Goal: Task Accomplishment & Management: Manage account settings

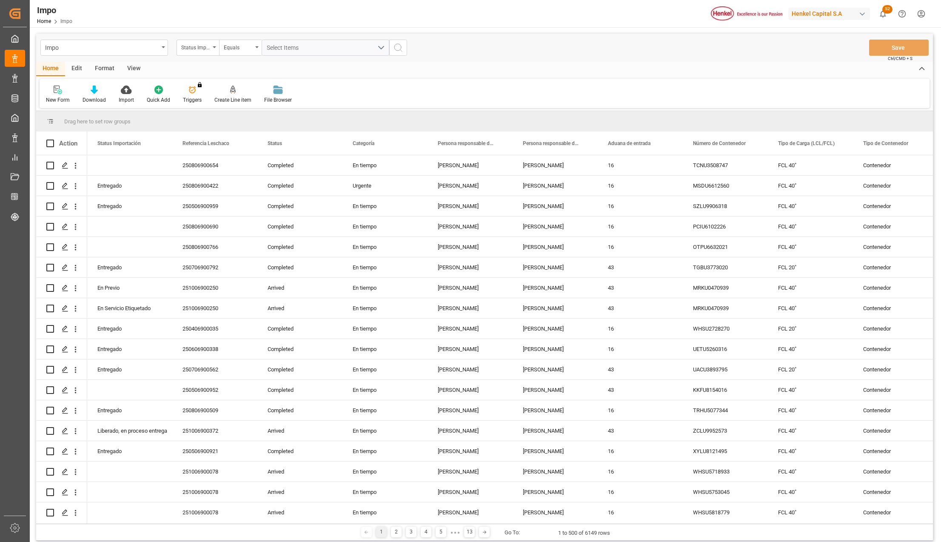
click at [92, 70] on div "Format" at bounding box center [105, 69] width 32 height 14
click at [70, 90] on div at bounding box center [58, 89] width 25 height 9
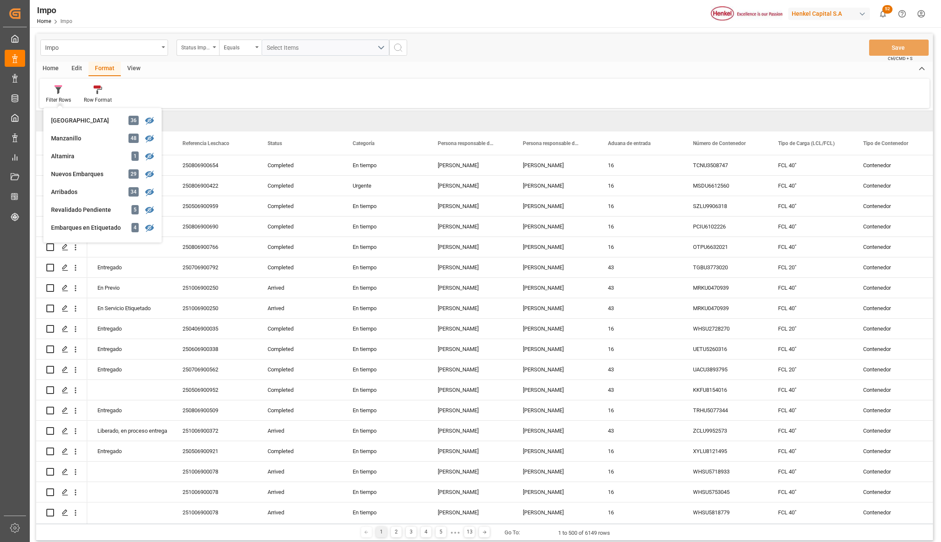
click at [94, 176] on div "Nuevos Embarques" at bounding box center [88, 174] width 74 height 9
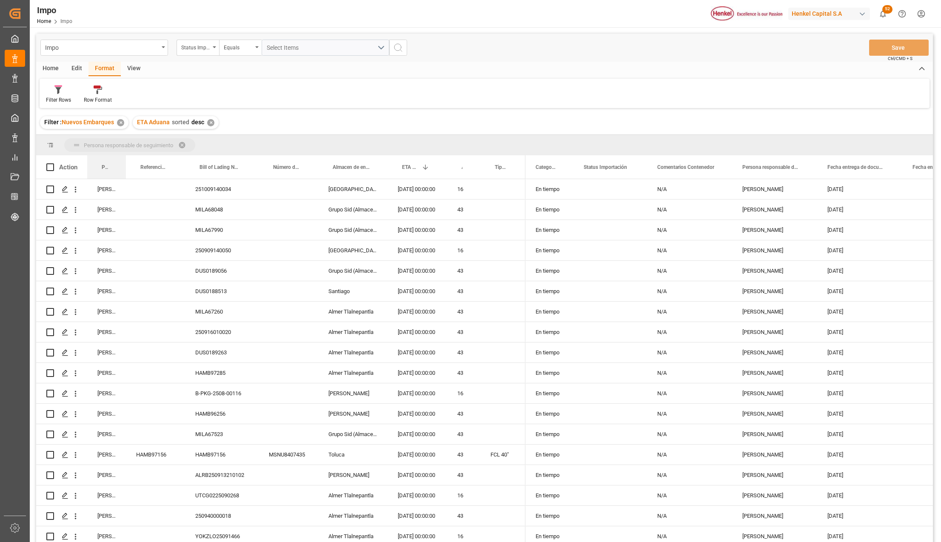
drag, startPoint x: 107, startPoint y: 166, endPoint x: 104, endPoint y: 151, distance: 15.2
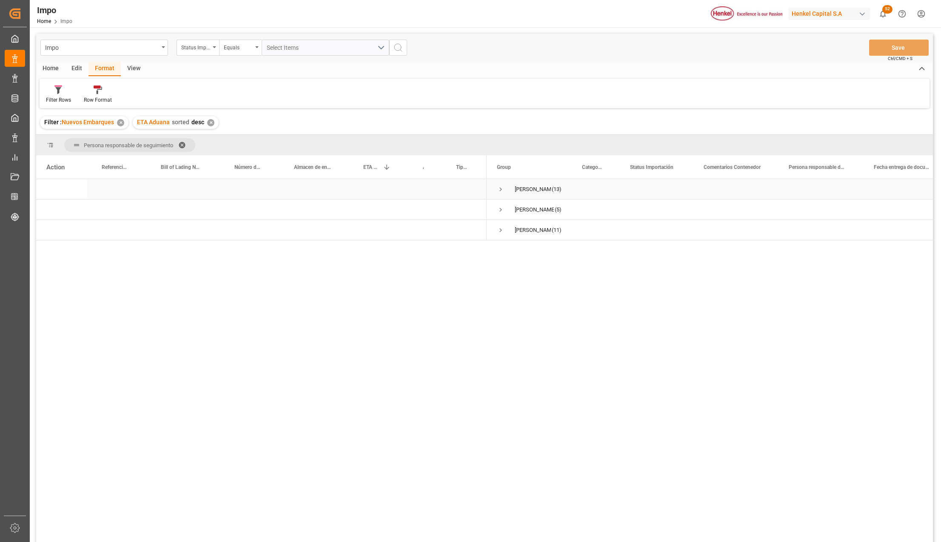
click at [501, 191] on span "Press SPACE to select this row." at bounding box center [501, 190] width 8 height 8
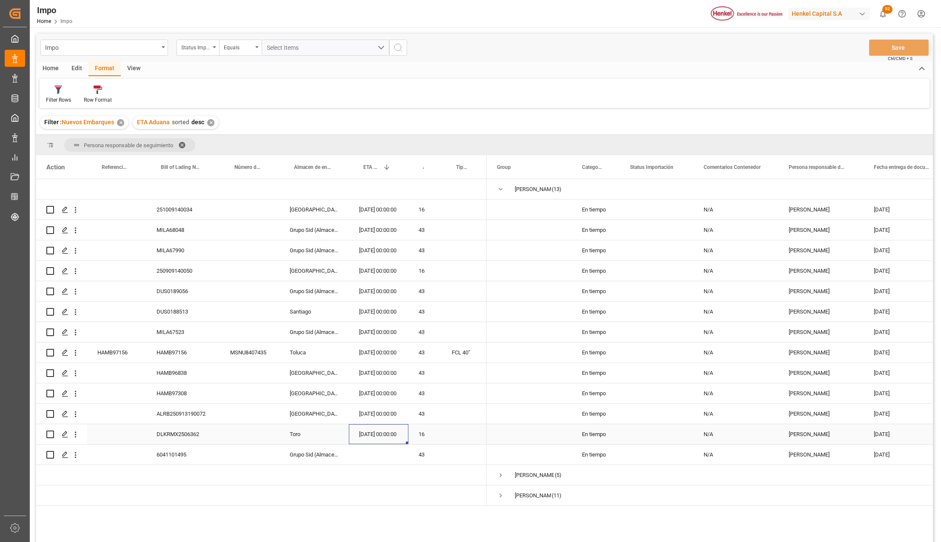
click at [375, 433] on div "[DATE] 00:00:00" at bounding box center [379, 434] width 60 height 20
click at [496, 189] on div "Carlos Villar (13)" at bounding box center [529, 189] width 85 height 20
click at [503, 192] on span "Press SPACE to select this row." at bounding box center [501, 190] width 8 height 8
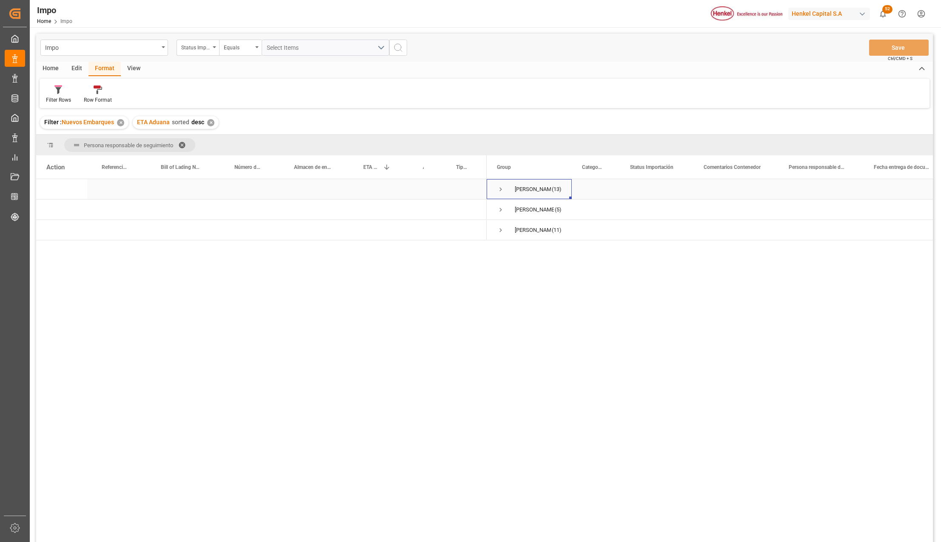
click at [498, 191] on span "Press SPACE to select this row." at bounding box center [501, 190] width 8 height 8
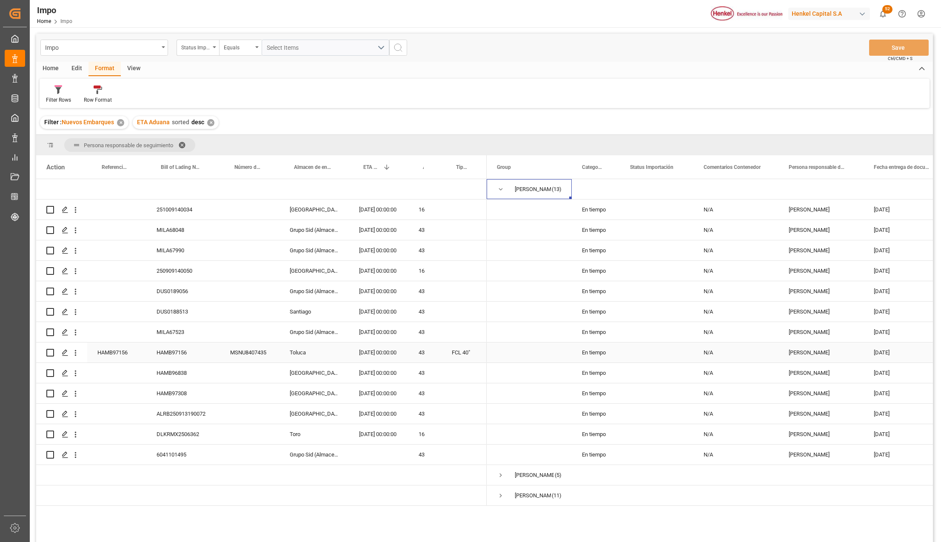
click at [233, 353] on div "MSNU8407435" at bounding box center [250, 353] width 60 height 20
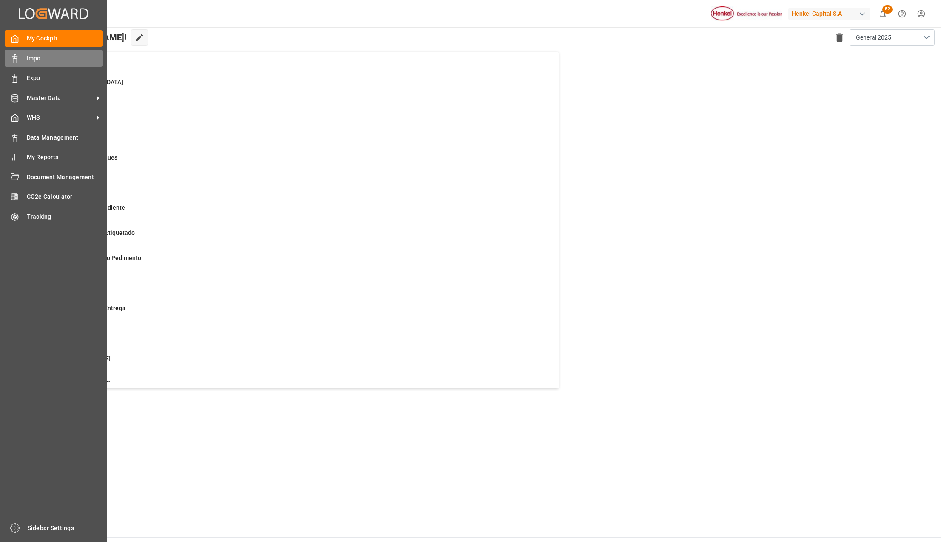
click at [23, 60] on div "Impo Impo" at bounding box center [54, 58] width 98 height 17
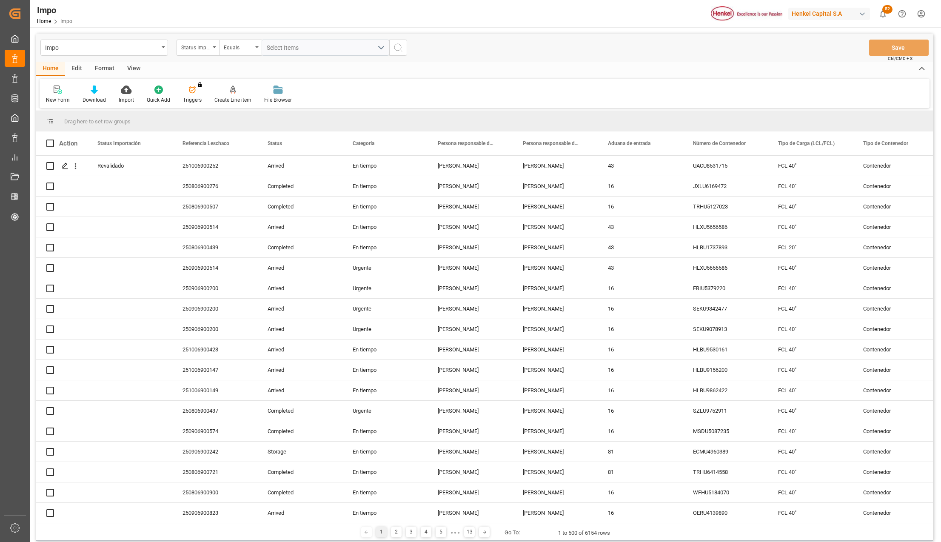
click at [137, 67] on div "View" at bounding box center [134, 69] width 26 height 14
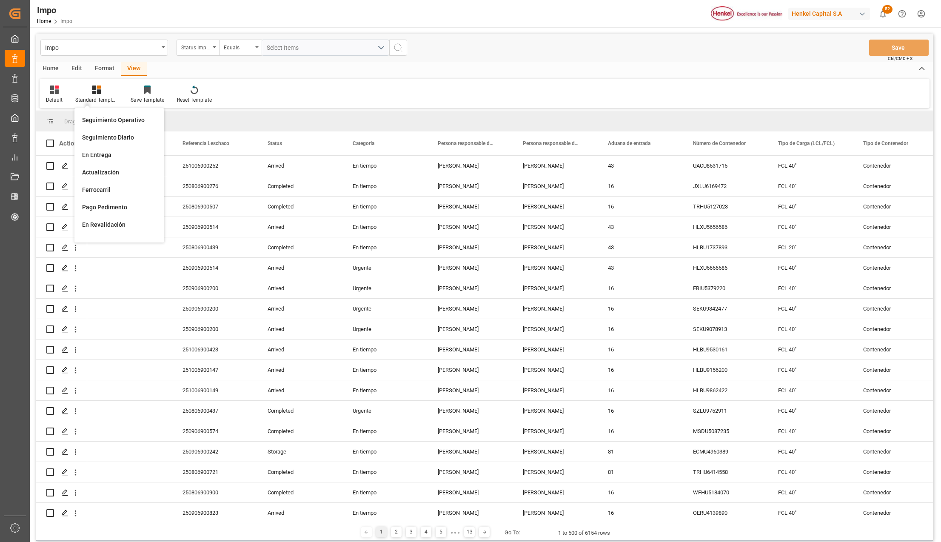
click at [113, 119] on div "Seguimiento Operativo" at bounding box center [119, 120] width 74 height 9
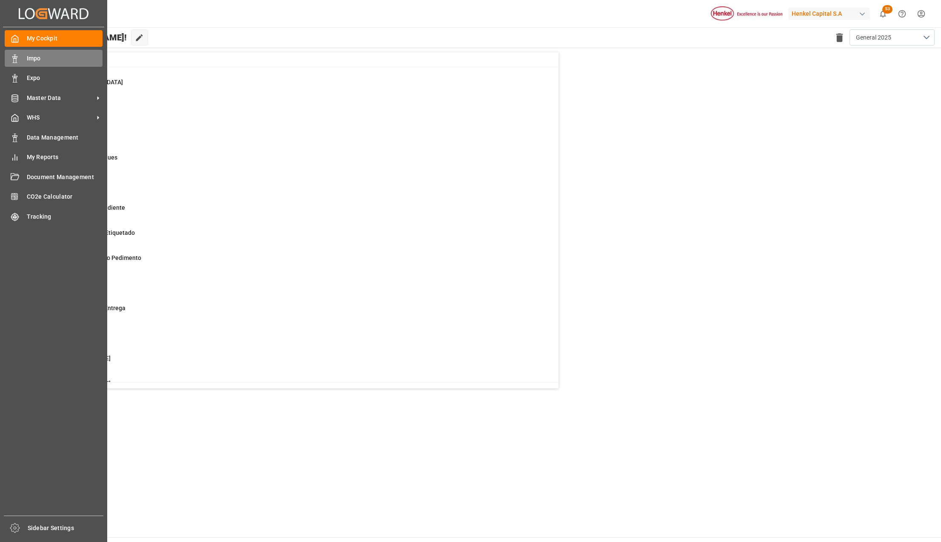
click at [21, 55] on div "Impo Impo" at bounding box center [54, 58] width 98 height 17
click at [35, 63] on div "Impo Impo" at bounding box center [54, 58] width 98 height 17
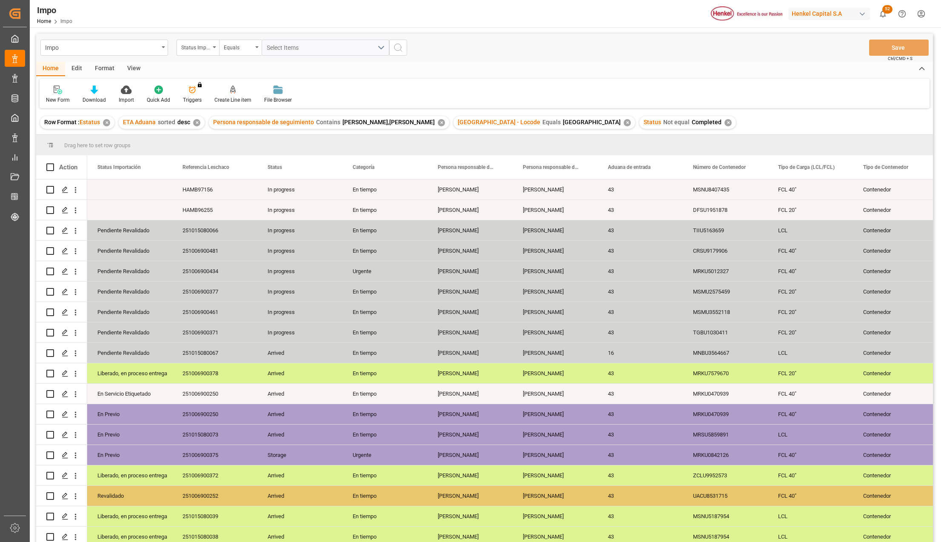
click at [136, 70] on div "View" at bounding box center [134, 69] width 26 height 14
click at [96, 96] on div "Standard Templates" at bounding box center [96, 100] width 43 height 8
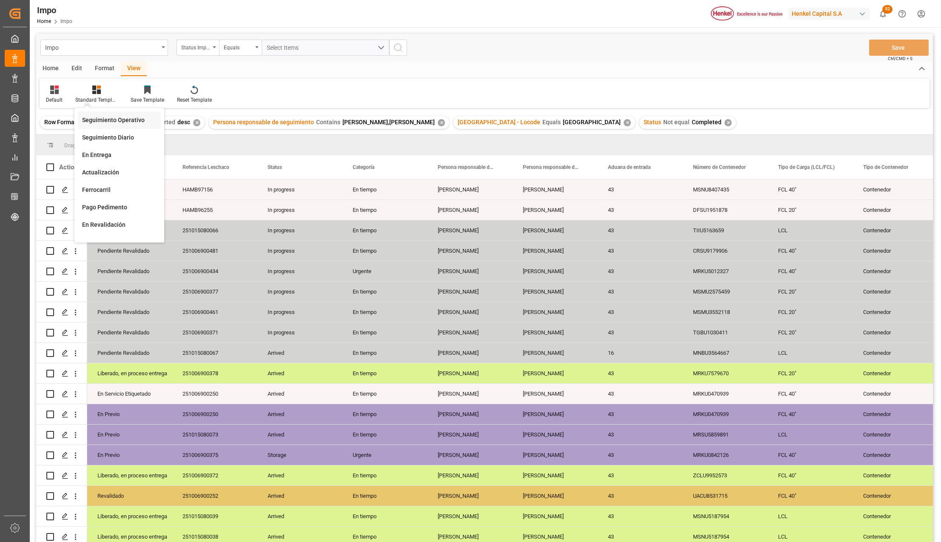
click at [98, 116] on div "Seguimiento Operativo" at bounding box center [119, 120] width 74 height 9
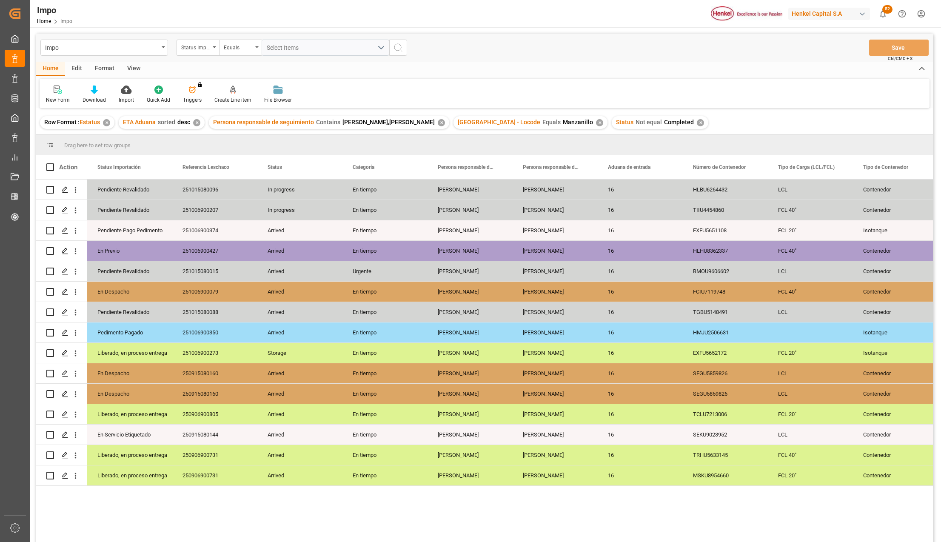
click at [132, 65] on div "View" at bounding box center [134, 69] width 26 height 14
click at [94, 93] on icon at bounding box center [96, 90] width 9 height 9
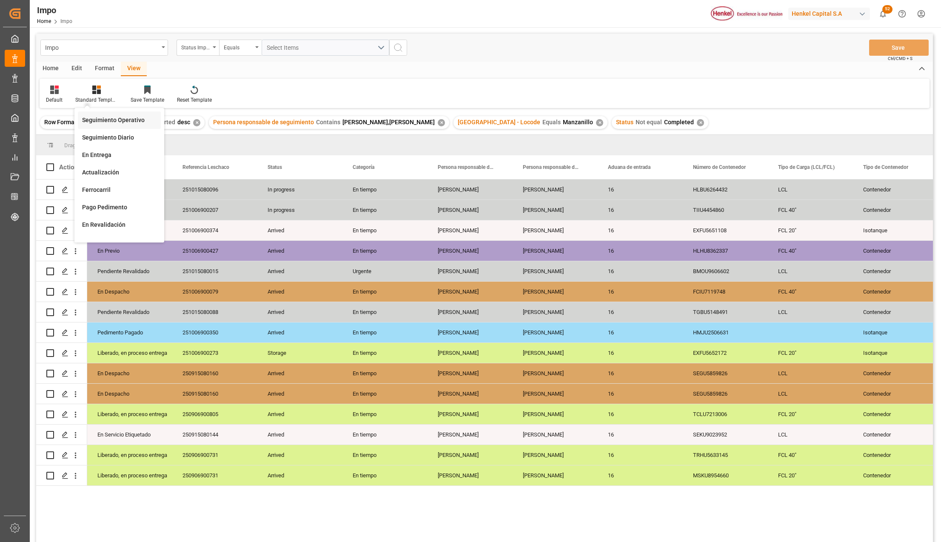
click at [96, 116] on div "Seguimiento Operativo" at bounding box center [119, 120] width 74 height 9
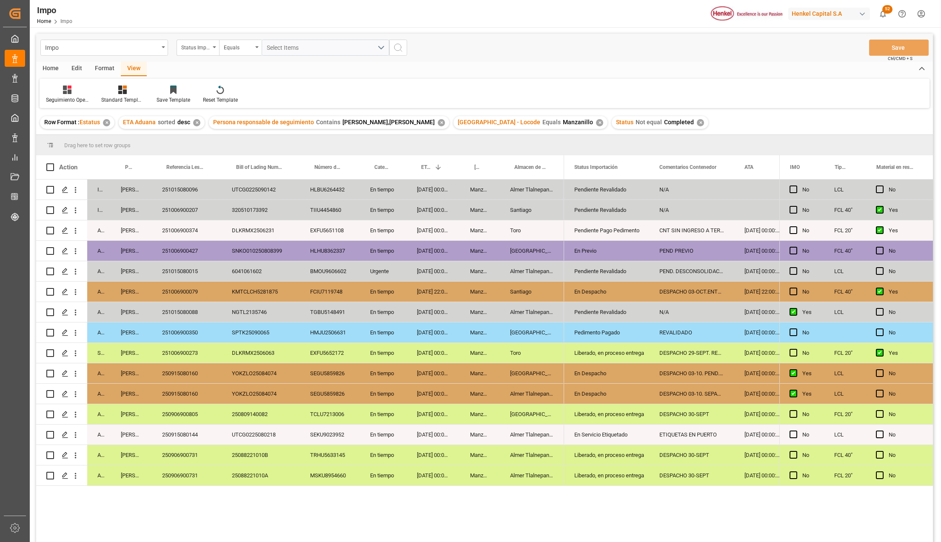
click at [588, 271] on div "Pendiente Revalidado" at bounding box center [607, 272] width 65 height 20
click at [633, 275] on icon "open menu" at bounding box center [634, 277] width 10 height 10
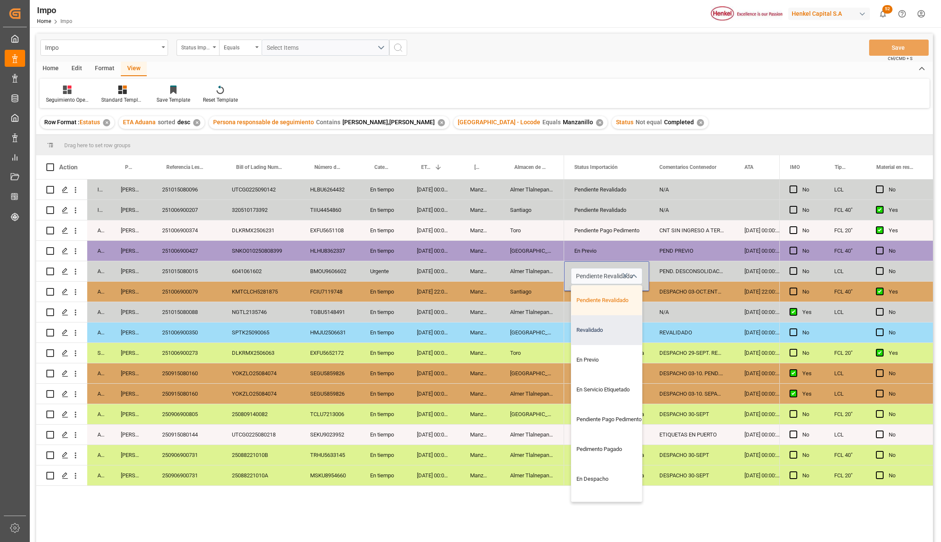
click at [603, 336] on div "Revalidado" at bounding box center [612, 330] width 80 height 30
type input "Revalidado"
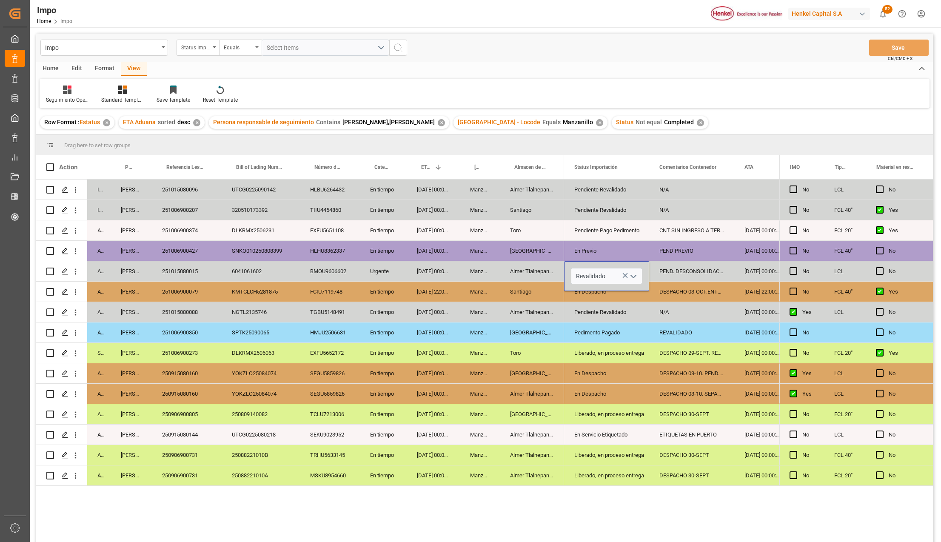
click at [609, 360] on div "Liberado, en proceso entrega" at bounding box center [607, 353] width 65 height 20
click at [676, 272] on div "PEND. DESCONSOLIDACION" at bounding box center [691, 271] width 85 height 20
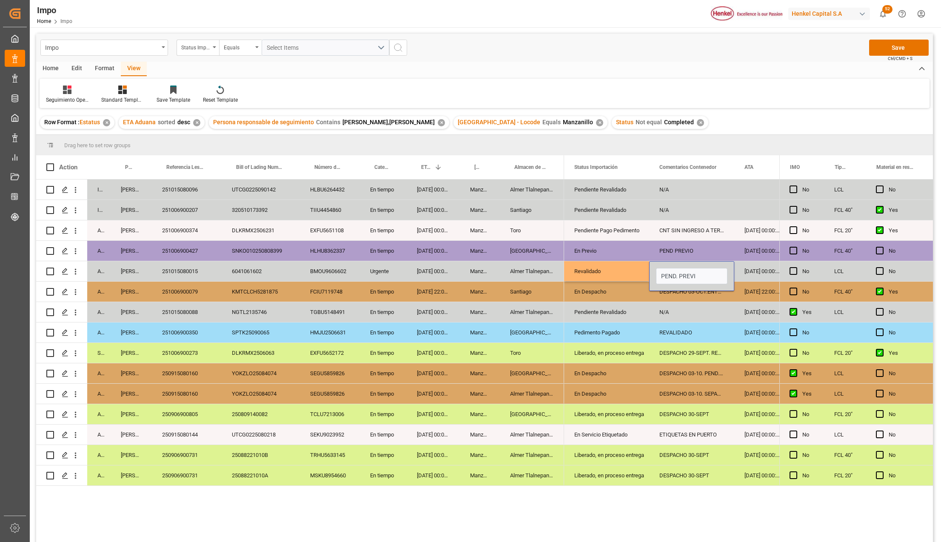
type input "PEND. PREVIO"
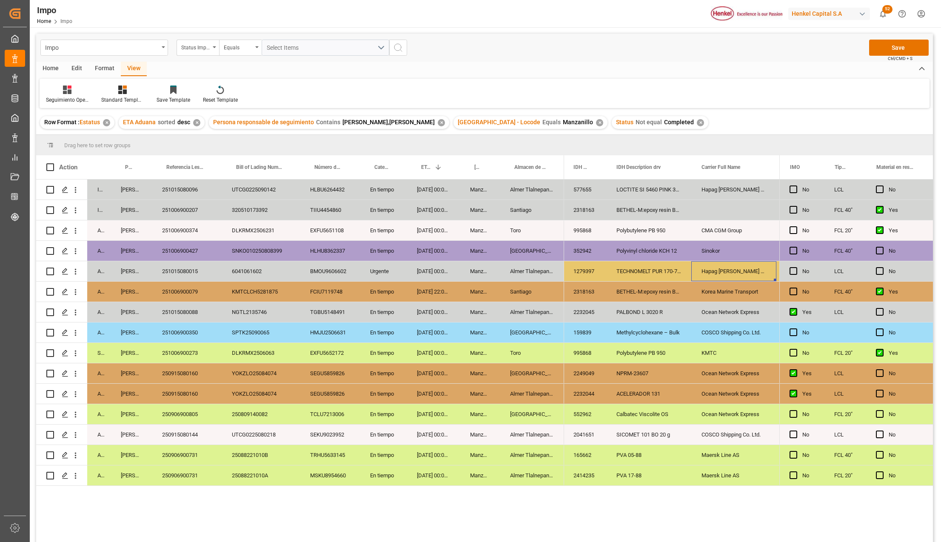
scroll to position [0, 730]
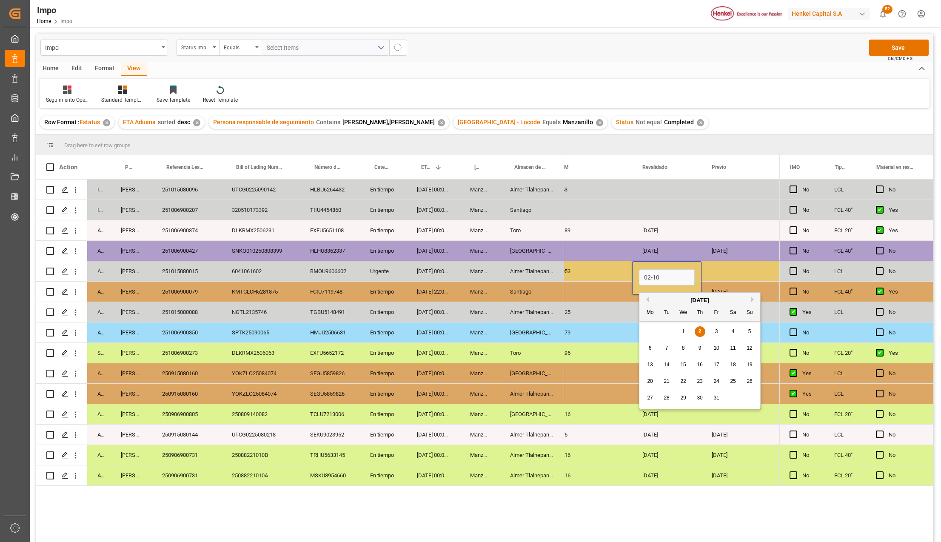
type input "02-10-2025"
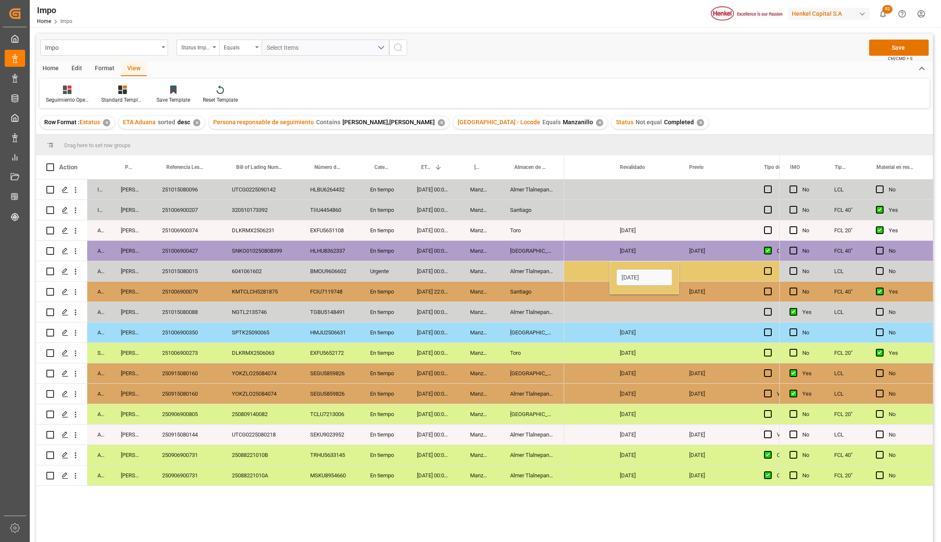
click at [698, 272] on div "Press SPACE to select this row." at bounding box center [716, 271] width 75 height 20
click at [893, 46] on button "Save" at bounding box center [900, 48] width 60 height 16
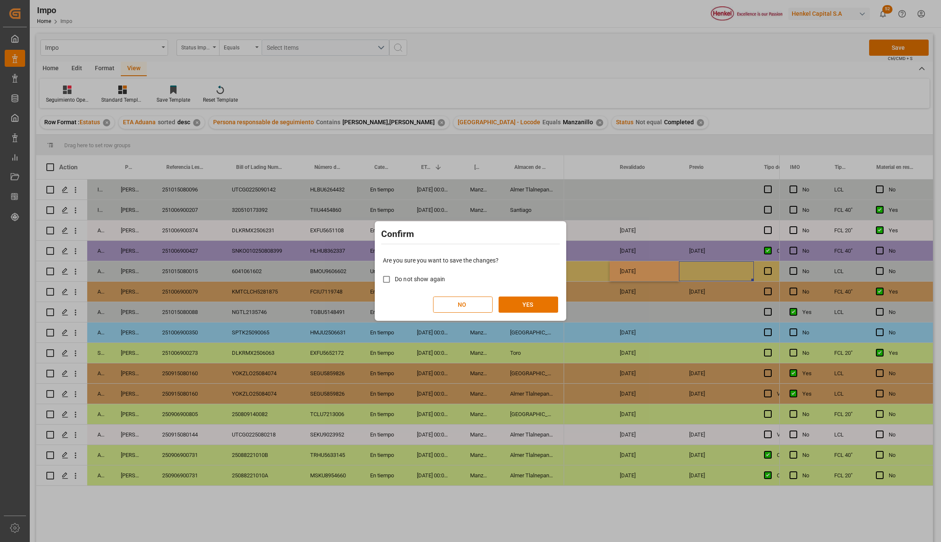
click at [540, 295] on div "Are you sure you want to save the changes? Do not show again NO YES" at bounding box center [470, 284] width 187 height 69
click at [537, 305] on button "YES" at bounding box center [529, 305] width 60 height 16
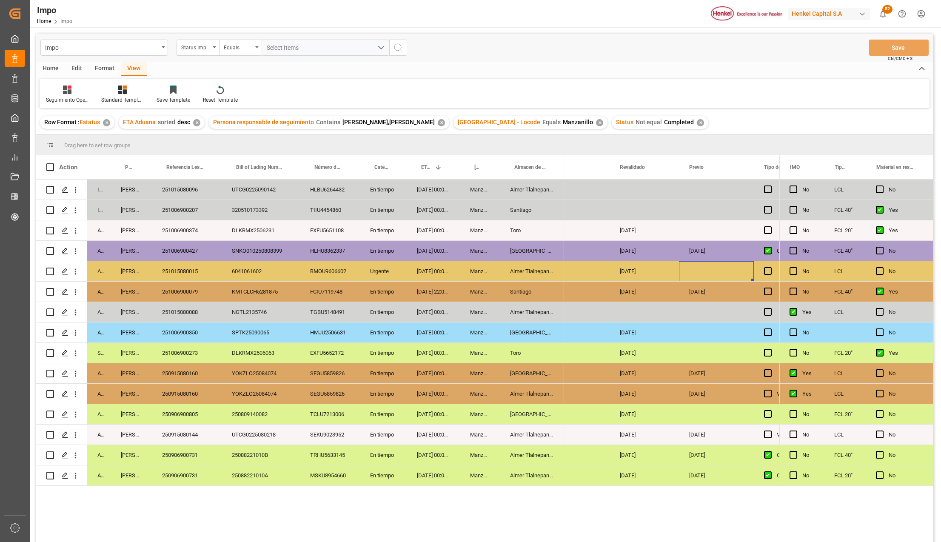
click at [333, 275] on div "BMOU9606602" at bounding box center [330, 271] width 60 height 20
drag, startPoint x: 511, startPoint y: 386, endPoint x: 515, endPoint y: 410, distance: 25.0
click at [511, 386] on div "Almer Tlalnepantla" at bounding box center [532, 394] width 64 height 20
click at [505, 434] on div "Almer Tlalnepantla" at bounding box center [532, 435] width 64 height 20
click at [332, 438] on div "SEKU9023952" at bounding box center [330, 435] width 60 height 20
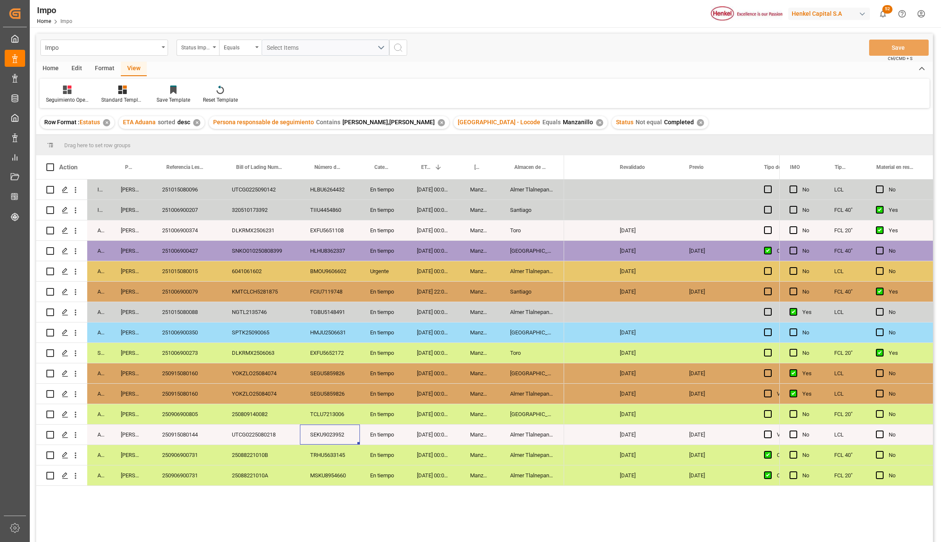
click at [283, 471] on div "25088221010A" at bounding box center [261, 476] width 78 height 20
click at [529, 456] on div "Almer Tlalnepantla" at bounding box center [532, 455] width 64 height 20
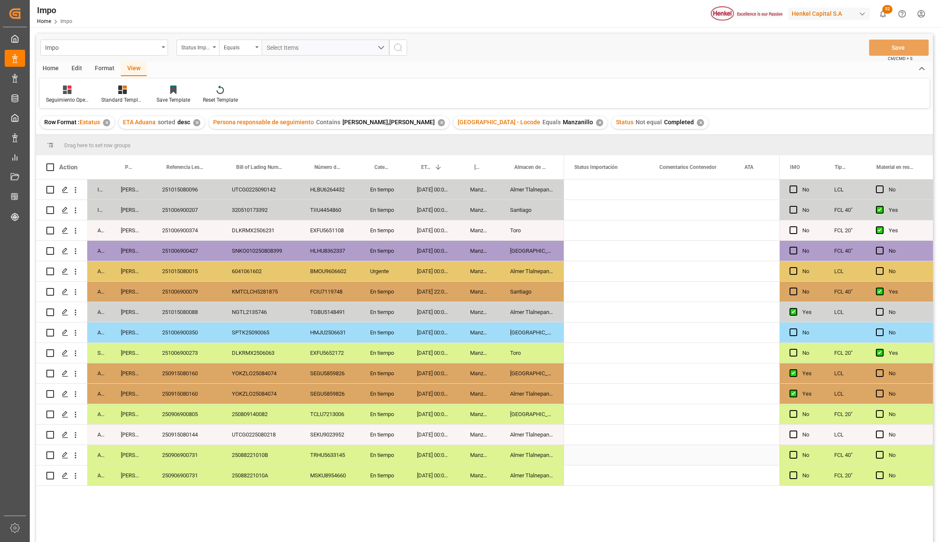
scroll to position [0, 0]
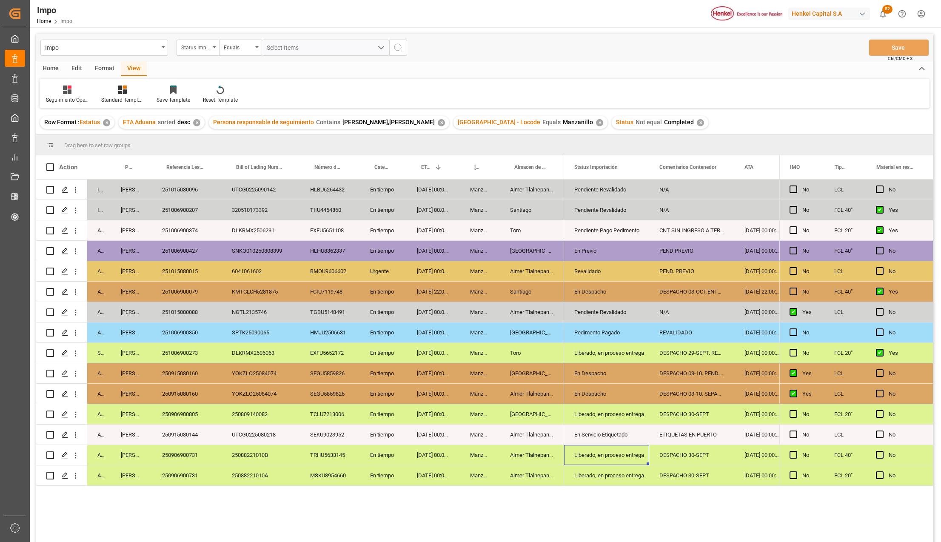
click at [628, 461] on div "Liberado, en proceso entrega" at bounding box center [607, 456] width 65 height 20
click at [635, 460] on icon "open menu" at bounding box center [634, 460] width 10 height 10
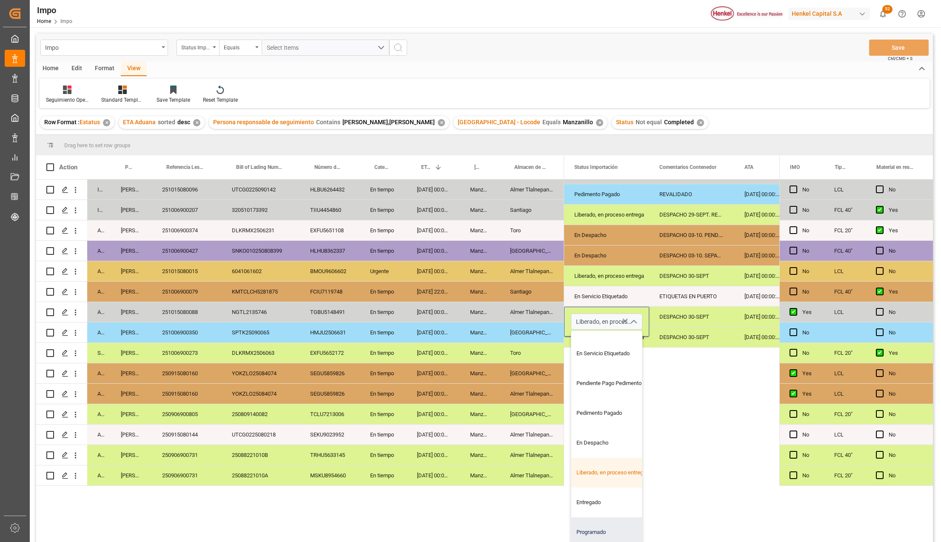
scroll to position [143, 0]
click at [609, 499] on div "Entregado" at bounding box center [612, 503] width 80 height 30
type input "Entregado"
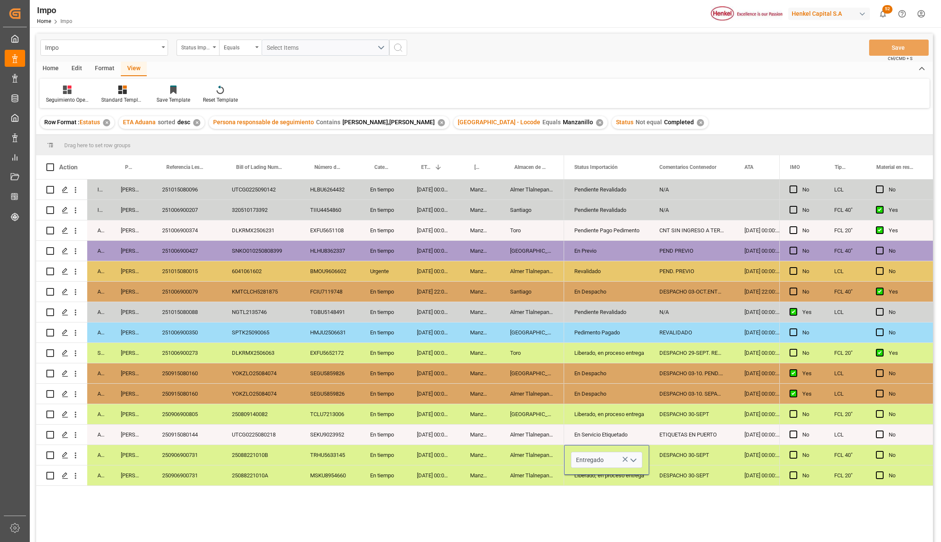
scroll to position [0, 0]
click at [654, 506] on div "Pendiente Revalidado N/A No Pendiente Revalidado N/A No Pendiente Pago Pediment…" at bounding box center [671, 364] width 215 height 368
click at [613, 462] on input "Entregado" at bounding box center [607, 460] width 72 height 16
click at [519, 478] on div "Almer Tlalnepantla" at bounding box center [532, 476] width 64 height 20
click at [589, 450] on div "Entregado" at bounding box center [607, 456] width 65 height 20
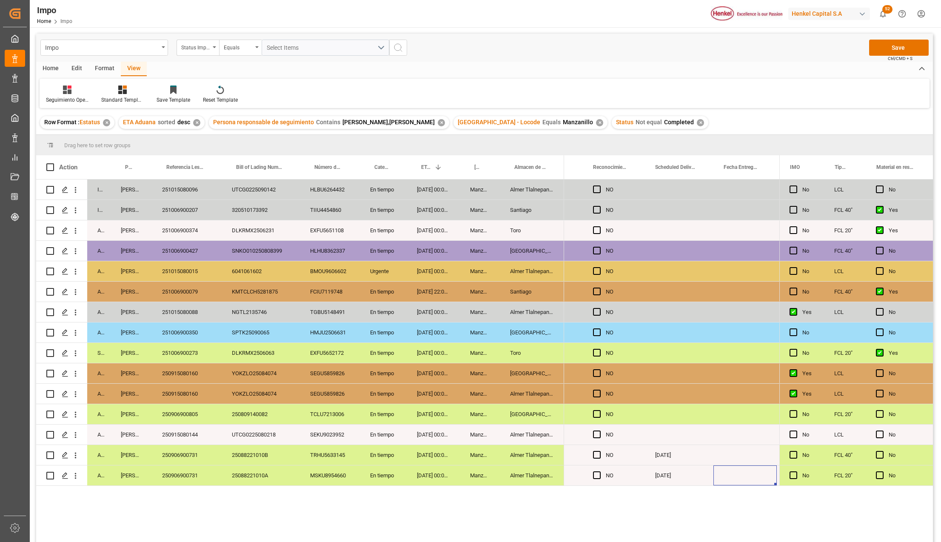
scroll to position [0, 2038]
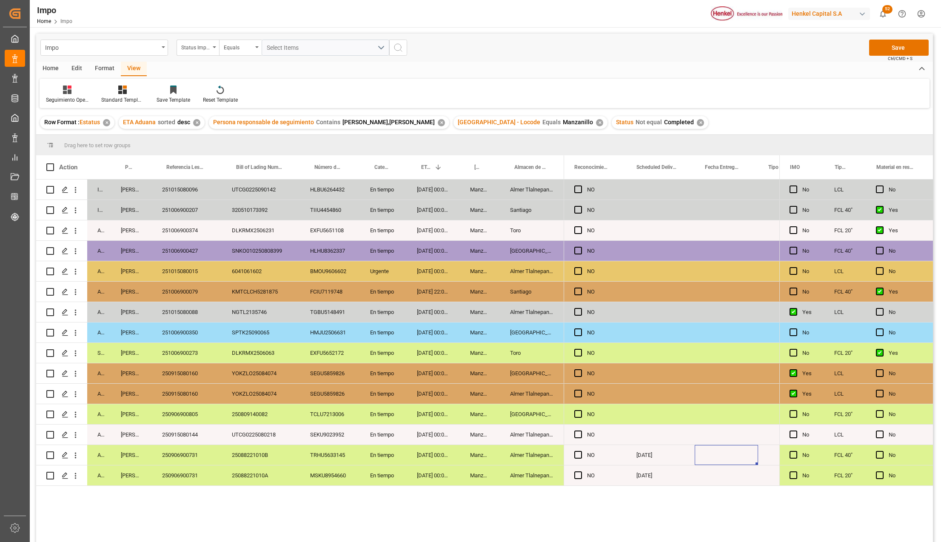
click at [709, 453] on div "Press SPACE to select this row." at bounding box center [726, 455] width 63 height 20
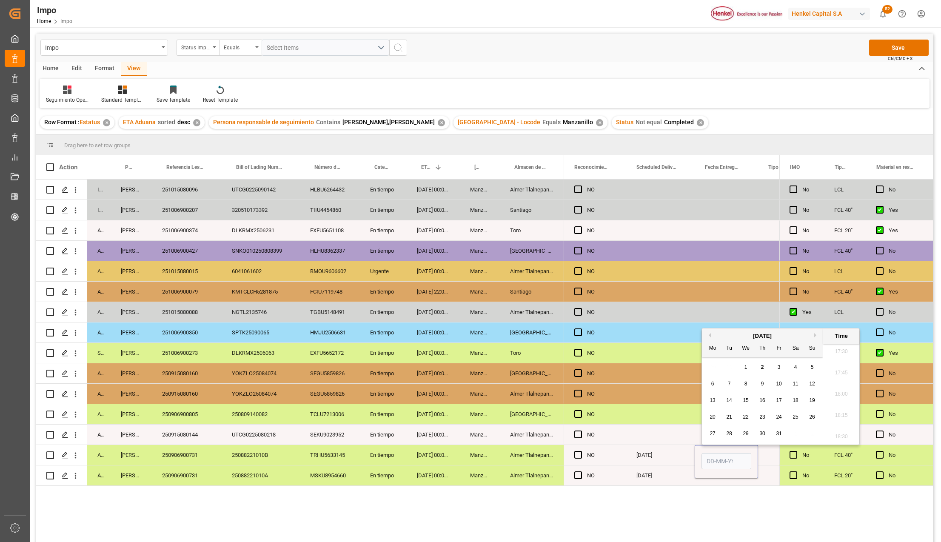
click at [705, 463] on input "Press SPACE to select this row." at bounding box center [727, 461] width 50 height 16
type input "01-10-2025 00:00"
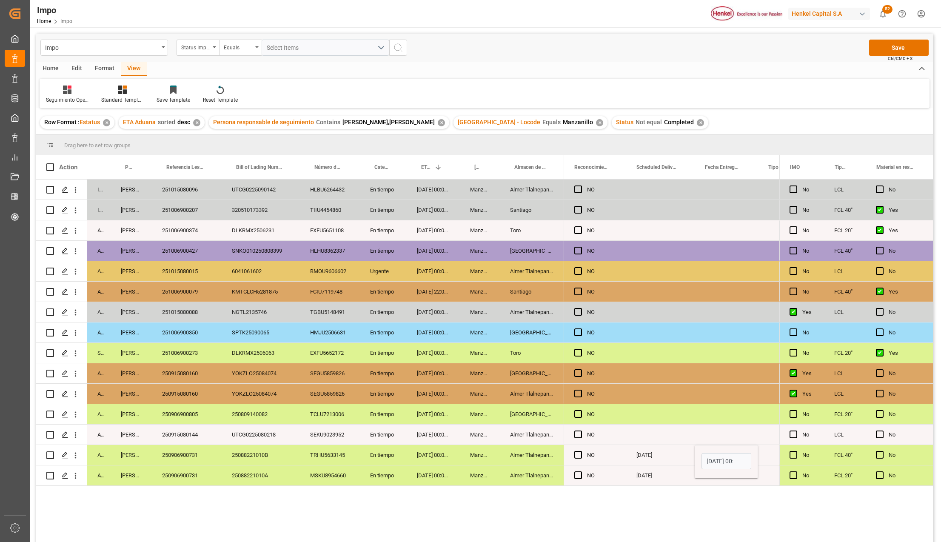
click at [711, 492] on div "NO N/A NO N/A NO N/A NO N/A NO N/A NO N/A NO N/A NO N/A NO 29-09-2025 N/A NO N/…" at bounding box center [671, 364] width 215 height 368
click at [719, 457] on input "01-10-2025 00:00" at bounding box center [727, 461] width 50 height 16
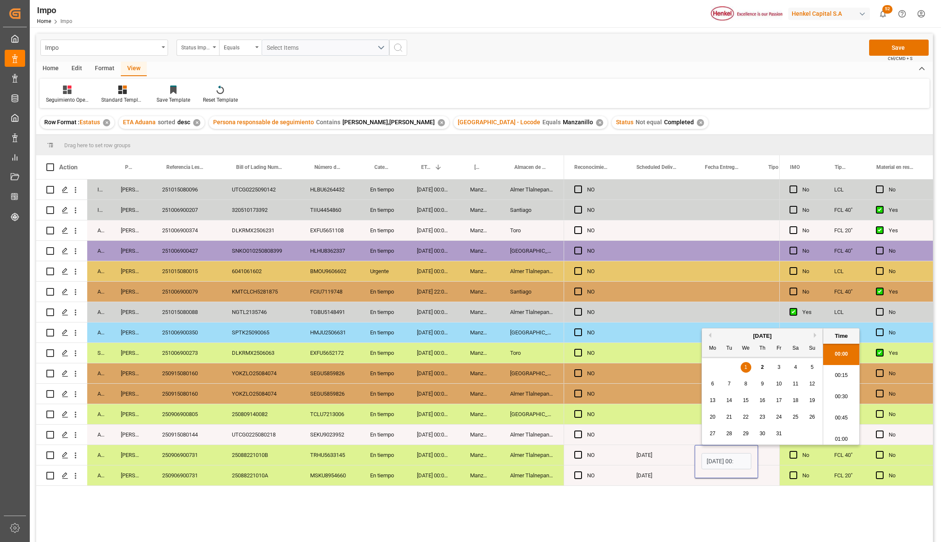
click at [672, 468] on div "[DATE]" at bounding box center [660, 476] width 69 height 20
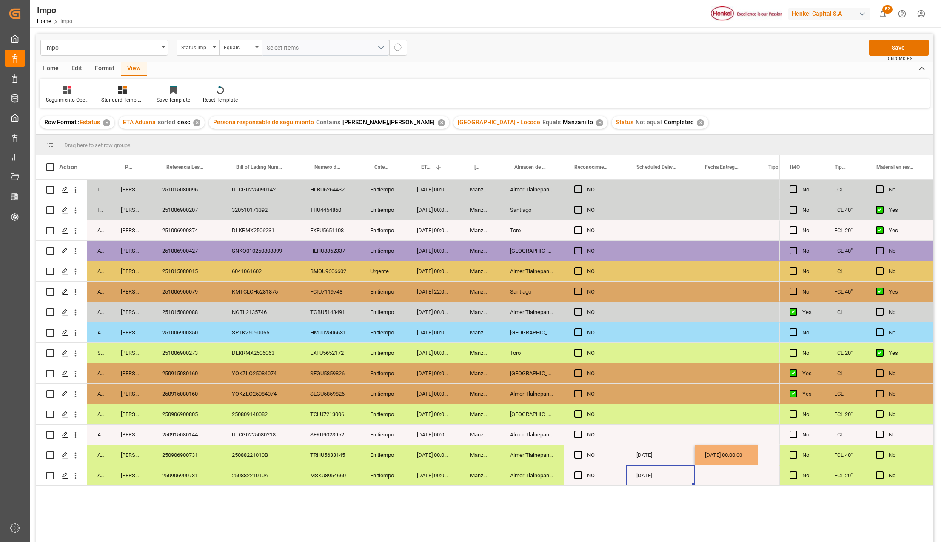
click at [715, 455] on div "01-10-2025 00:00:00" at bounding box center [726, 455] width 63 height 20
click at [712, 471] on div "Press SPACE to select this row." at bounding box center [726, 476] width 63 height 20
click at [719, 455] on div "01-10-2025 00:00:00" at bounding box center [726, 455] width 63 height 20
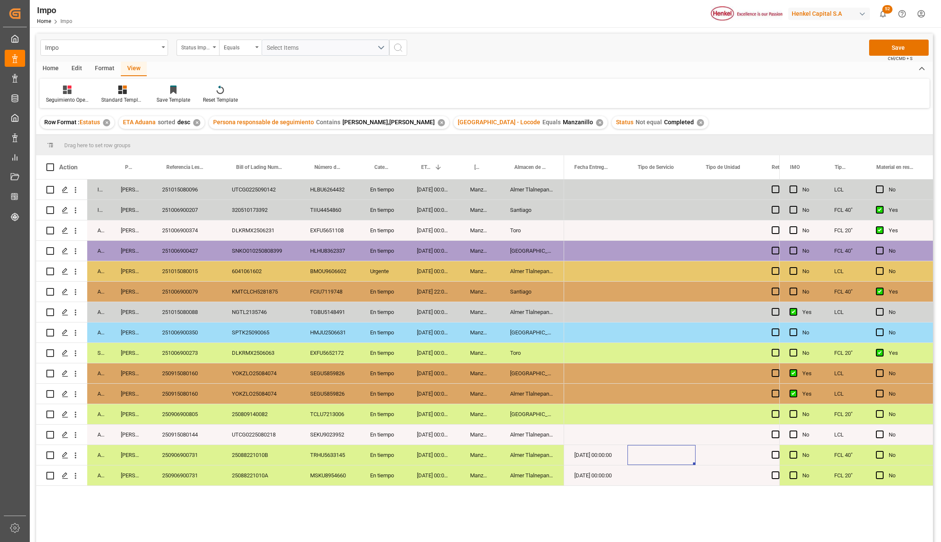
click at [662, 455] on div "Press SPACE to select this row." at bounding box center [662, 455] width 68 height 20
click at [676, 462] on button "Select" at bounding box center [662, 460] width 54 height 16
click at [667, 506] on div "Full" at bounding box center [662, 507] width 45 height 9
click at [678, 506] on div "NO NO NO NO NO NO NO NO NO NO NO No NO NO Full 01-10-2025 00:00:00 01-10-2025 N…" at bounding box center [671, 364] width 215 height 368
click at [668, 489] on div "NO NO NO NO NO NO NO NO NO NO NO No NO NO Full 01-10-2025 00:00:00 01-10-2025 N…" at bounding box center [671, 364] width 215 height 368
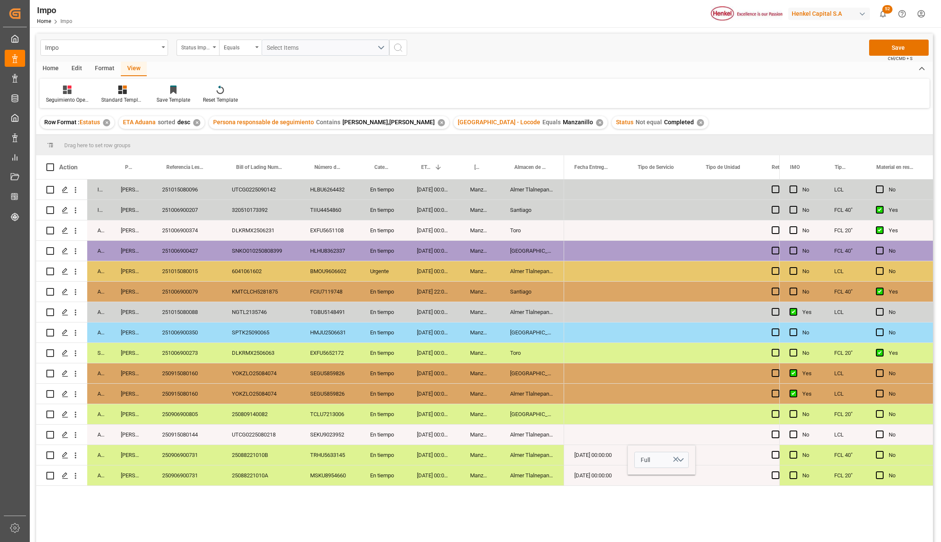
click at [739, 475] on div "Press SPACE to select this row." at bounding box center [729, 476] width 66 height 20
click at [659, 455] on div "Full" at bounding box center [662, 455] width 68 height 20
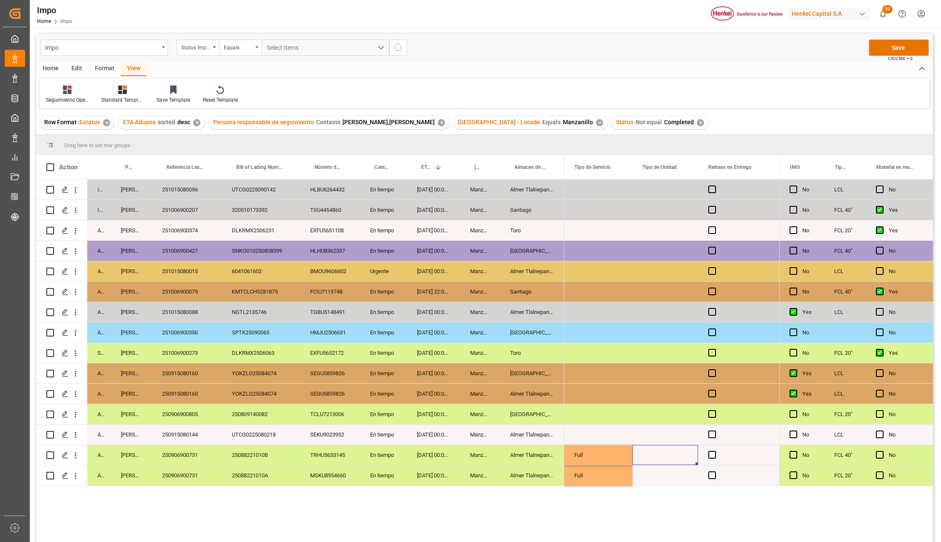
click at [195, 460] on div "250906900731" at bounding box center [187, 455] width 70 height 20
click at [673, 460] on div "Press SPACE to select this row." at bounding box center [665, 455] width 66 height 20
click at [673, 460] on input "Press SPACE to select this row." at bounding box center [665, 460] width 52 height 16
type input "TRAILER"
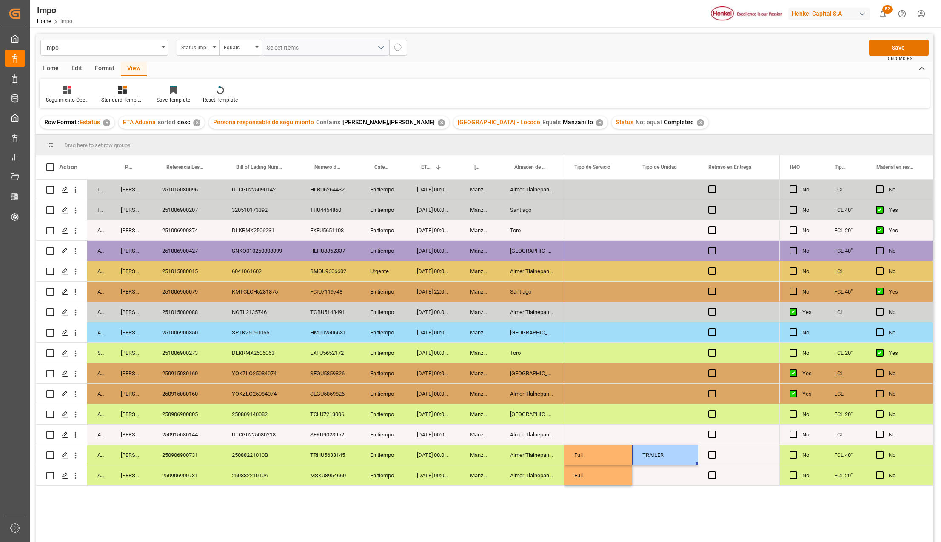
click at [673, 479] on div "Press SPACE to select this row." at bounding box center [665, 476] width 66 height 20
click at [659, 525] on div "No TRAILER Full 01-10-2025 00:00:00 01-10-2025 TRAILER Full 01-10-2025 00:00:00…" at bounding box center [671, 364] width 215 height 368
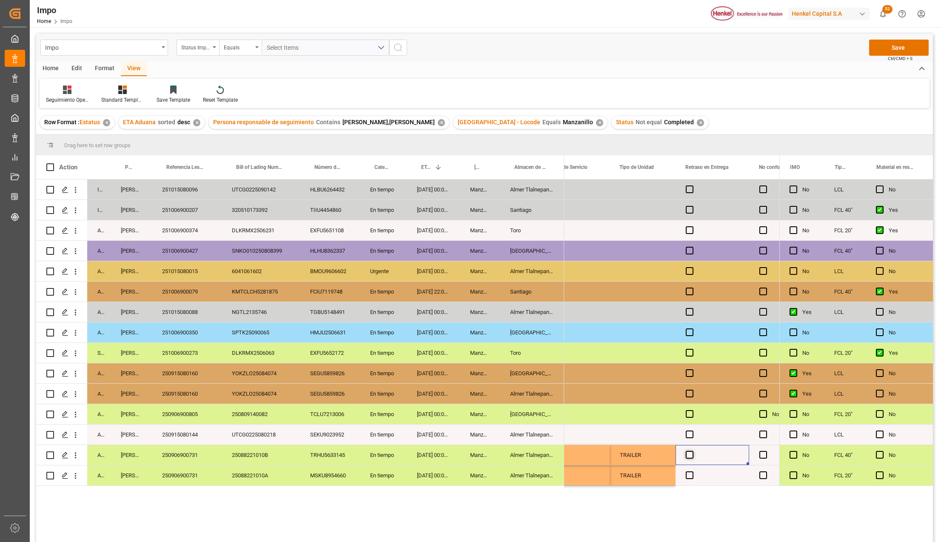
click at [689, 457] on span "Press SPACE to select this row." at bounding box center [690, 455] width 8 height 8
click at [692, 451] on input "Press SPACE to select this row." at bounding box center [692, 451] width 0 height 0
click at [689, 457] on span "Press SPACE to select this row." at bounding box center [690, 455] width 8 height 8
click at [692, 451] on input "Press SPACE to select this row." at bounding box center [692, 451] width 0 height 0
click at [692, 478] on span "Press SPACE to select this row." at bounding box center [690, 476] width 8 height 8
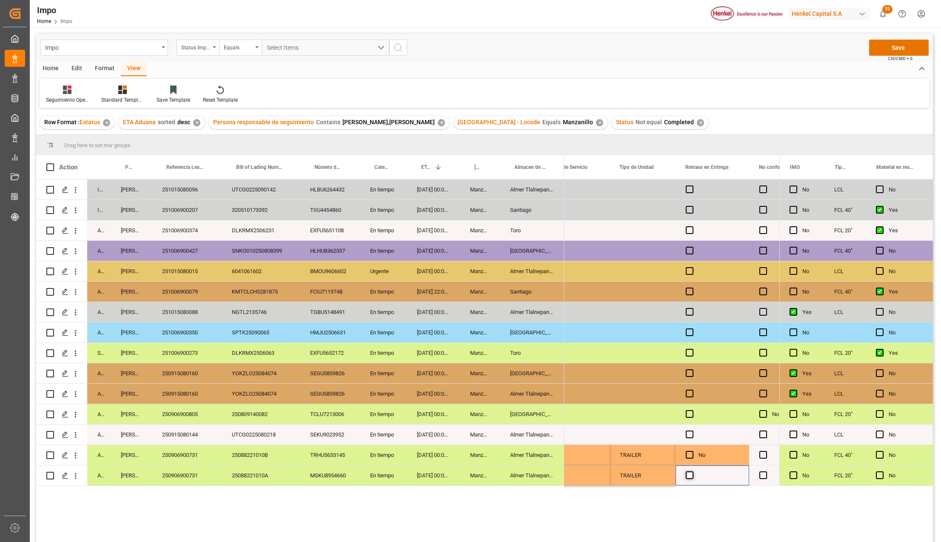
click at [692, 472] on input "Press SPACE to select this row." at bounding box center [692, 472] width 0 height 0
click at [692, 478] on span "Press SPACE to select this row." at bounding box center [690, 476] width 8 height 8
click at [692, 472] on input "Press SPACE to select this row." at bounding box center [692, 472] width 0 height 0
drag, startPoint x: 661, startPoint y: 474, endPoint x: 670, endPoint y: 477, distance: 9.4
click at [661, 473] on div "TRAILER" at bounding box center [643, 476] width 66 height 20
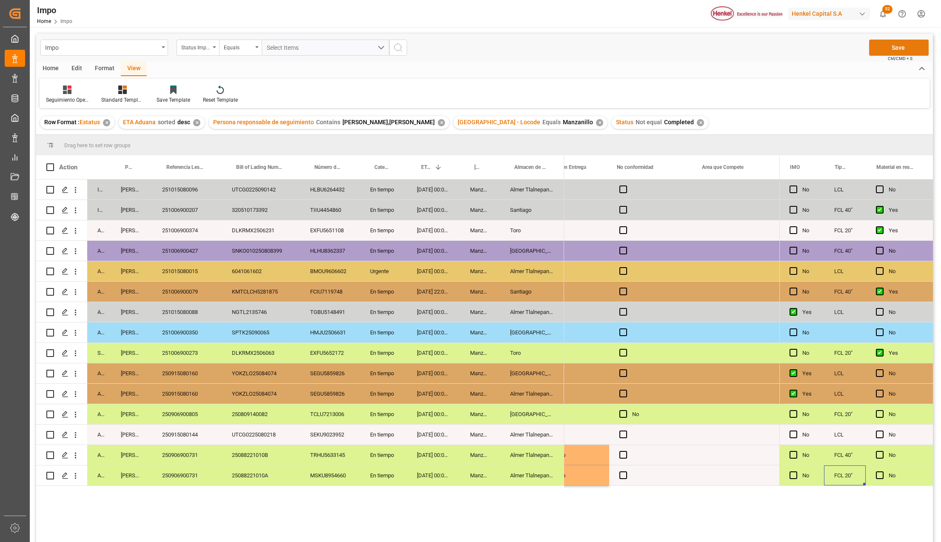
click at [896, 48] on button "Save" at bounding box center [900, 48] width 60 height 16
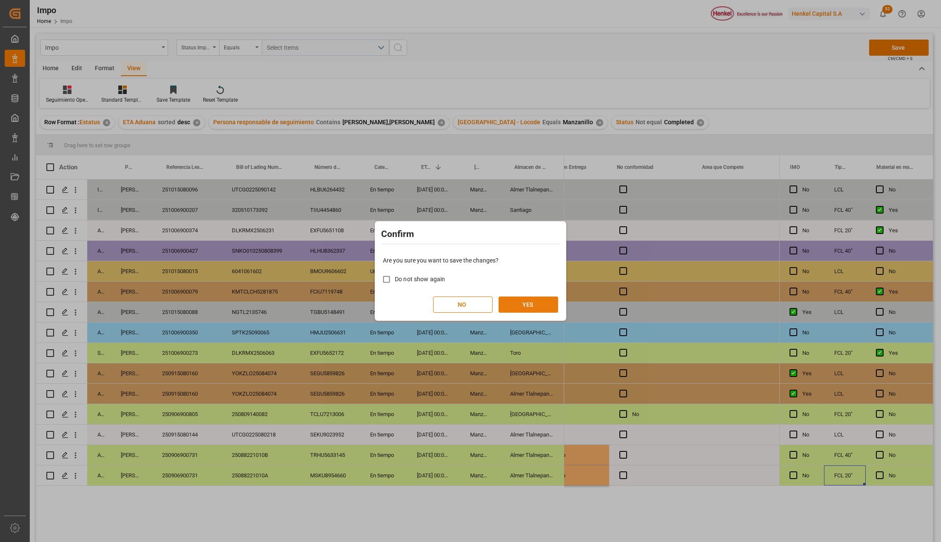
click at [536, 302] on button "YES" at bounding box center [529, 305] width 60 height 16
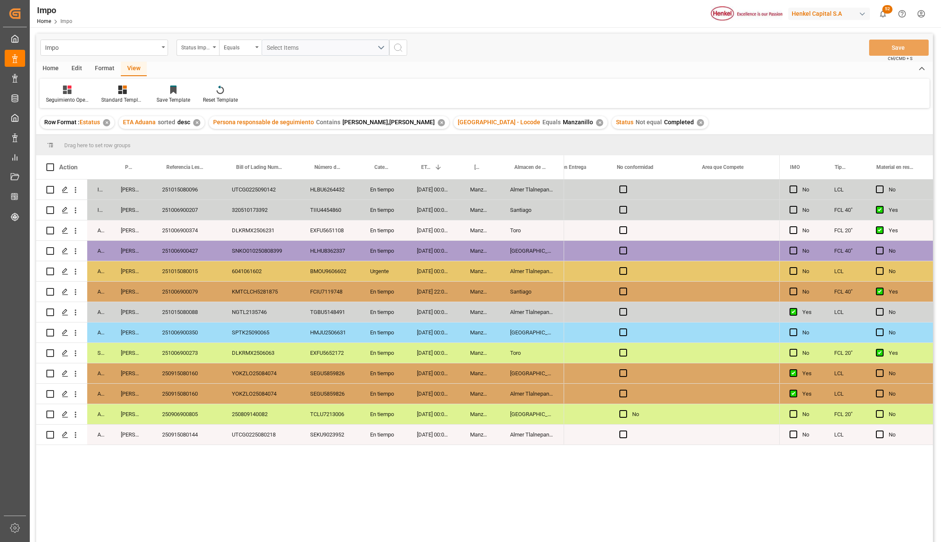
click at [322, 312] on div "TGBU5148491" at bounding box center [330, 312] width 60 height 20
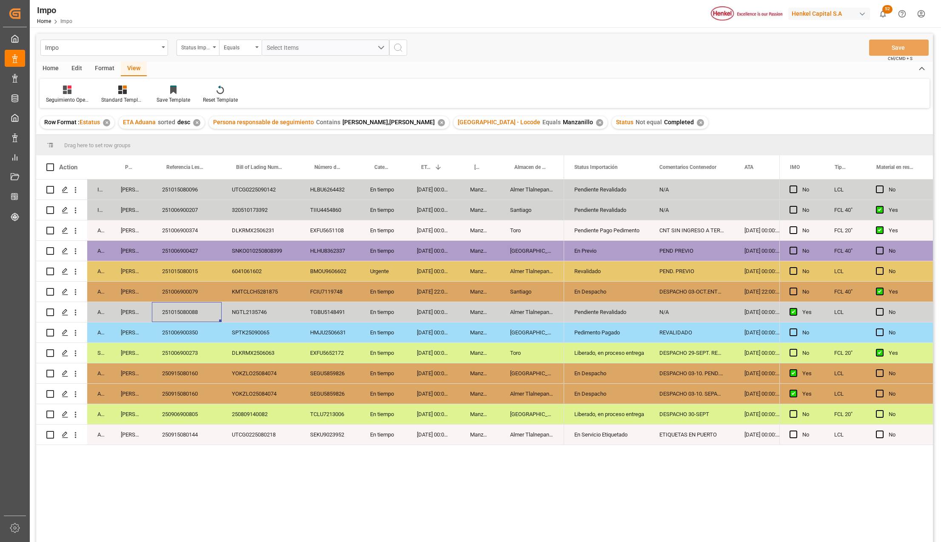
click at [189, 305] on div "251015080088" at bounding box center [187, 312] width 70 height 20
click at [318, 387] on div "SEGU5859826" at bounding box center [330, 394] width 60 height 20
click at [271, 315] on div "NGTL2135746" at bounding box center [261, 312] width 78 height 20
click at [183, 305] on div "251015080088" at bounding box center [187, 312] width 70 height 20
click at [191, 313] on div "251015080088" at bounding box center [187, 312] width 70 height 20
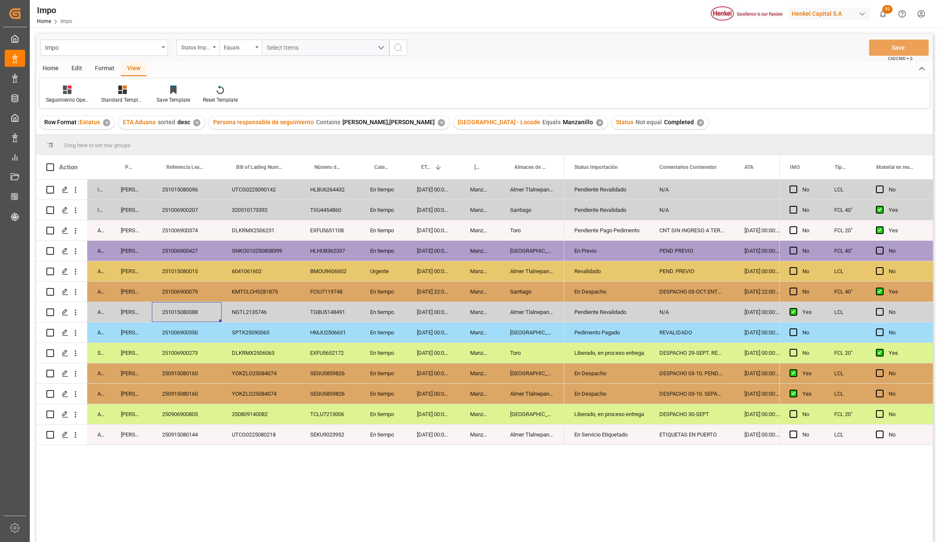
click at [186, 315] on div "251015080088" at bounding box center [187, 312] width 70 height 20
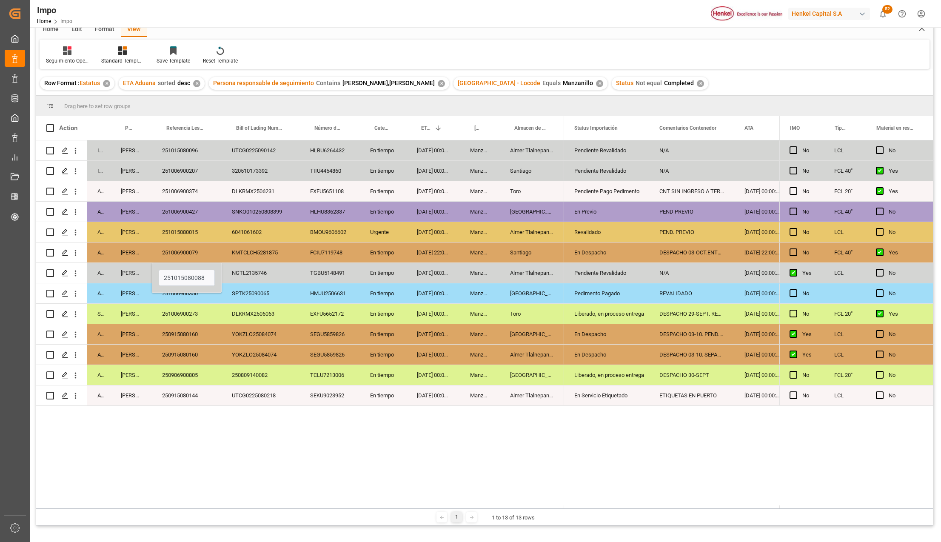
scroll to position [57, 0]
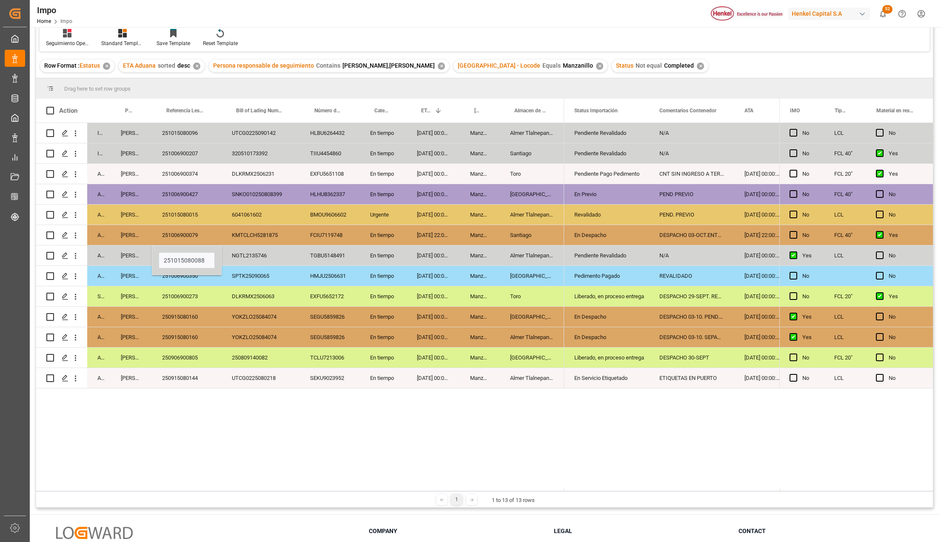
click at [284, 293] on div "DLKRMX2506063" at bounding box center [261, 296] width 78 height 20
click at [249, 265] on div "NGTL2135746" at bounding box center [261, 256] width 78 height 20
click at [492, 365] on div "Manzanillo" at bounding box center [480, 358] width 40 height 20
click at [445, 439] on div "In progress Karla Chavez 251015080096 UTCG0225090142 HLBU6264432 En tiempo 18-1…" at bounding box center [484, 305] width 897 height 365
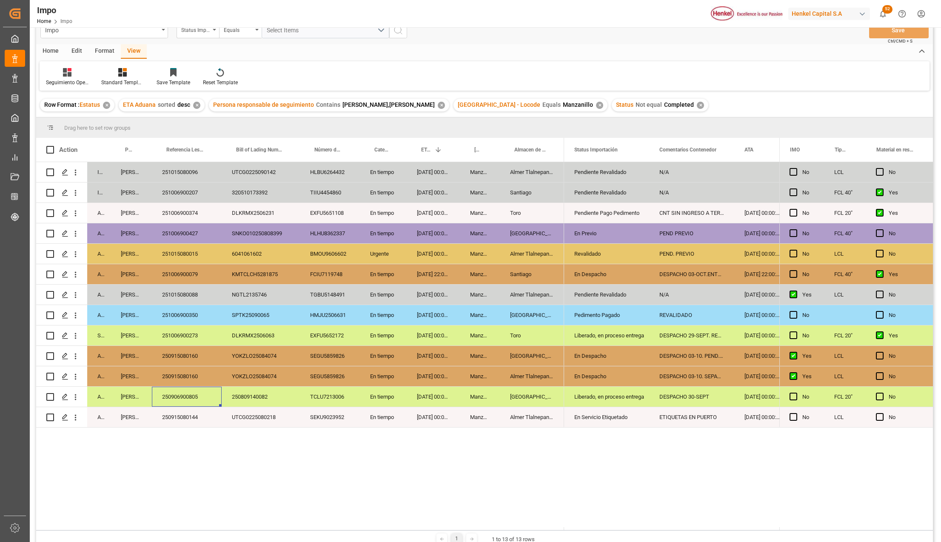
scroll to position [0, 0]
